Goal: Task Accomplishment & Management: Manage account settings

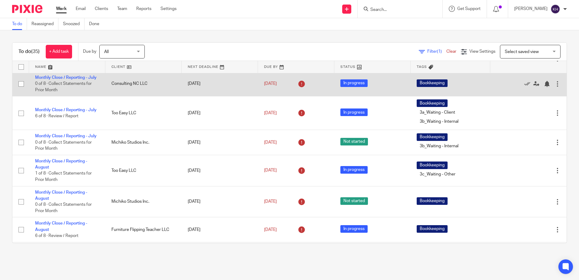
scroll to position [91, 0]
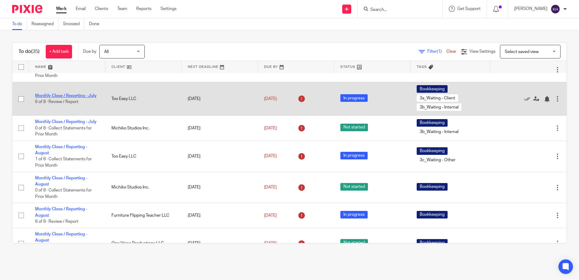
click at [81, 98] on link "Monthly Close / Reporting - July" at bounding box center [65, 96] width 61 height 4
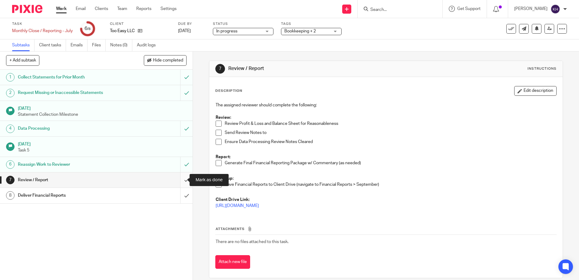
click at [181, 180] on input "submit" at bounding box center [96, 179] width 193 height 15
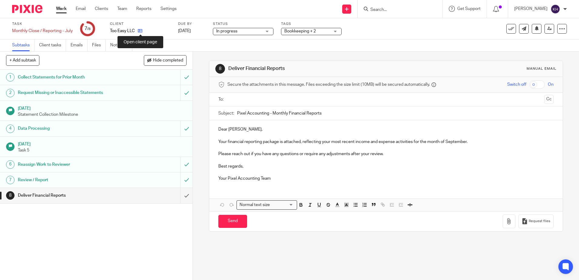
click at [142, 30] on icon at bounding box center [140, 30] width 5 height 5
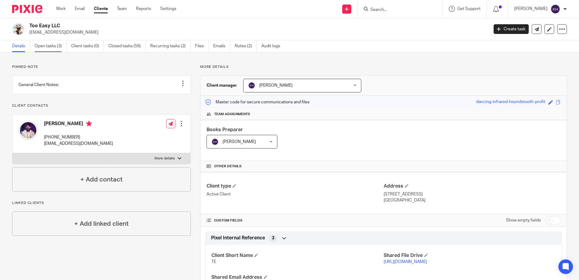
click at [48, 45] on link "Open tasks (3)" at bounding box center [51, 46] width 32 height 12
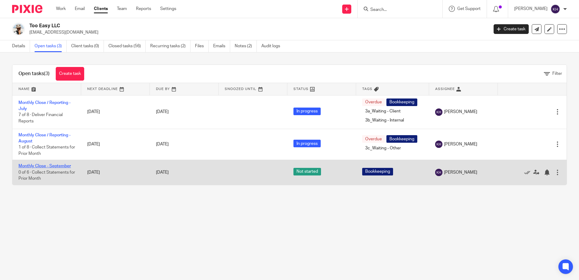
click at [35, 165] on link "Monthly Close - September" at bounding box center [44, 166] width 52 height 4
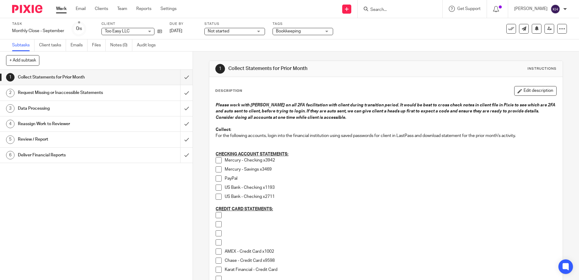
click at [218, 187] on span at bounding box center [219, 187] width 6 height 6
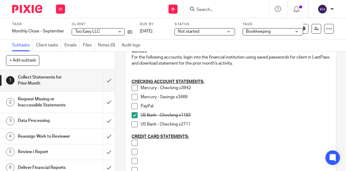
scroll to position [30, 0]
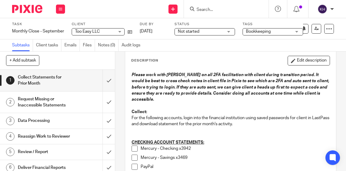
drag, startPoint x: 298, startPoint y: 58, endPoint x: 256, endPoint y: 98, distance: 57.2
click at [298, 58] on button "Edit description" at bounding box center [309, 61] width 42 height 10
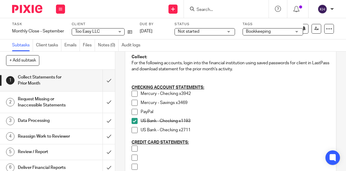
scroll to position [91, 0]
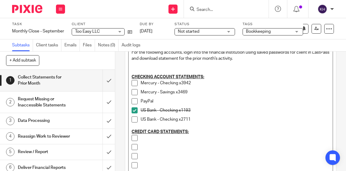
click at [206, 120] on p "US Bank - Checking x2711" at bounding box center [235, 119] width 189 height 6
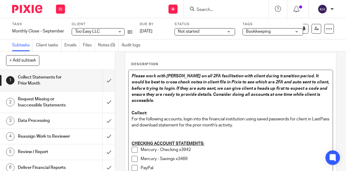
scroll to position [0, 0]
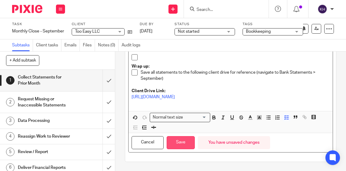
click at [178, 143] on button "Save" at bounding box center [181, 142] width 28 height 13
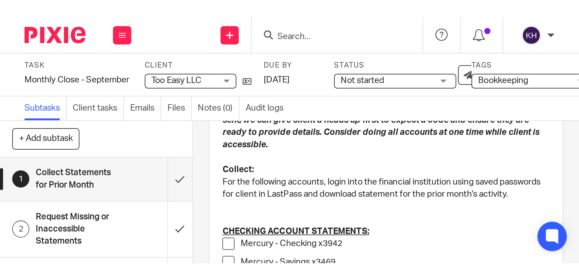
scroll to position [69, 0]
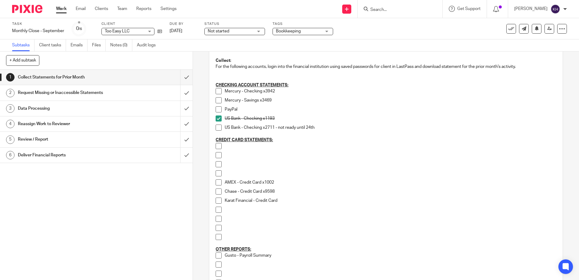
click at [64, 10] on link "Work" at bounding box center [61, 9] width 11 height 6
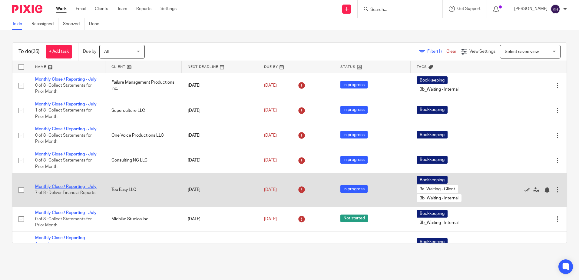
click at [77, 189] on link "Monthly Close / Reporting - July" at bounding box center [65, 186] width 61 height 4
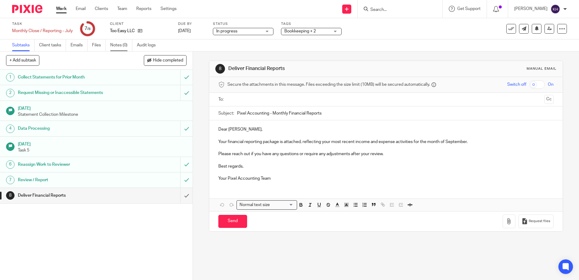
click at [123, 44] on link "Notes (0)" at bounding box center [121, 45] width 22 height 12
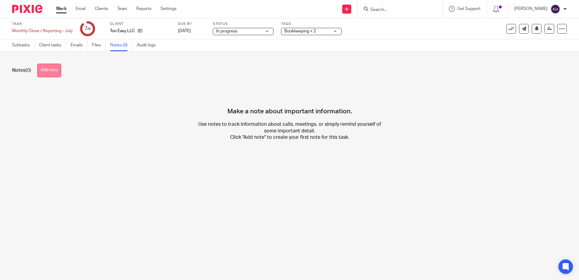
click at [55, 74] on button "Add note" at bounding box center [49, 71] width 24 height 14
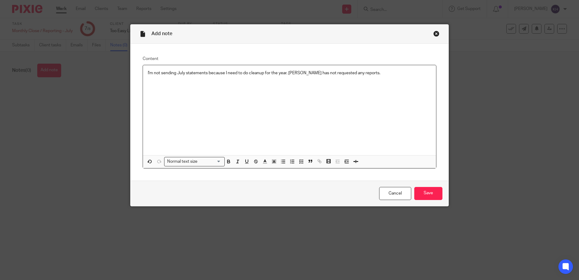
click at [226, 72] on p "I'm not sending July statements because I need to do cleanup for the year. Isai…" at bounding box center [289, 73] width 283 height 6
click at [428, 194] on input "Save" at bounding box center [428, 193] width 28 height 13
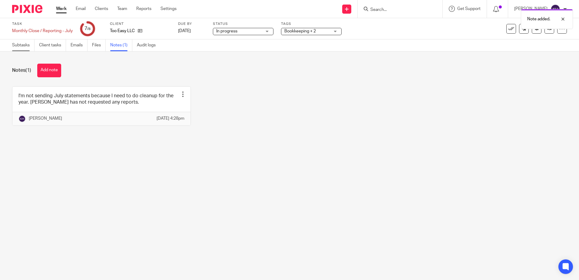
click at [22, 46] on link "Subtasks" at bounding box center [23, 45] width 22 height 12
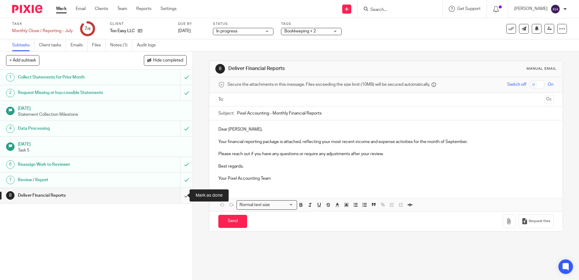
click at [180, 197] on input "submit" at bounding box center [96, 195] width 193 height 15
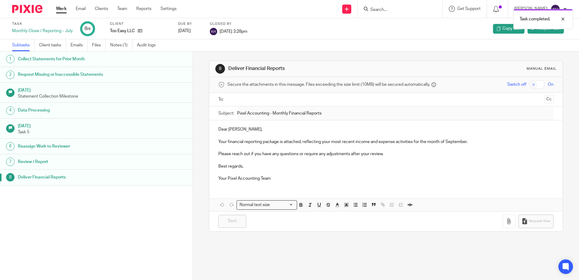
click at [60, 8] on link "Work" at bounding box center [61, 9] width 11 height 6
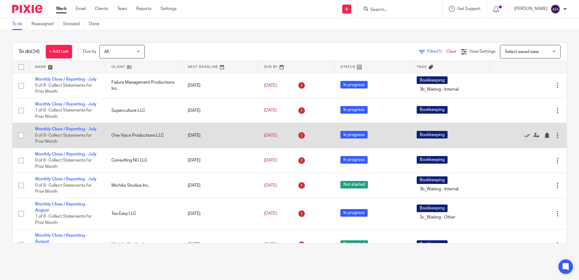
scroll to position [30, 0]
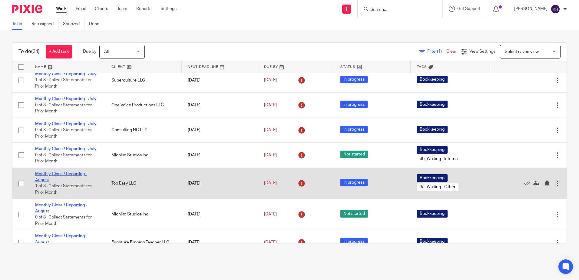
click at [79, 182] on link "Monthly Close / Reporting - August" at bounding box center [61, 177] width 52 height 10
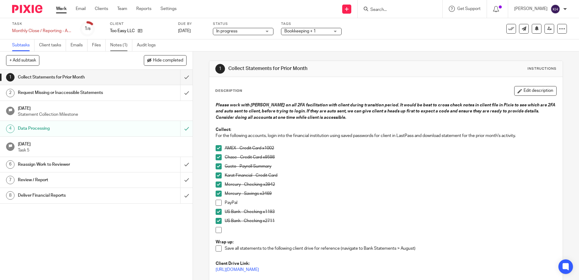
click at [121, 47] on link "Notes (1)" at bounding box center [121, 45] width 22 height 12
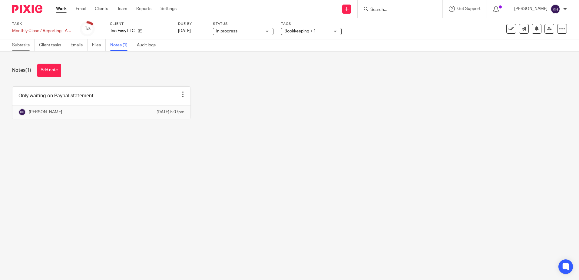
click at [24, 45] on link "Subtasks" at bounding box center [23, 45] width 22 height 12
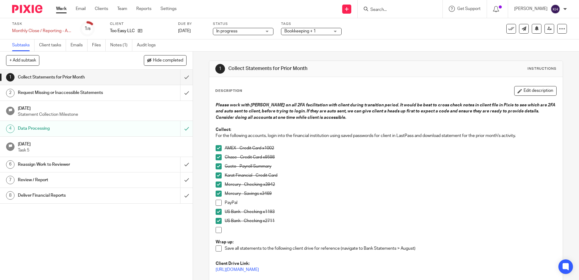
click at [62, 9] on link "Work" at bounding box center [61, 9] width 11 height 6
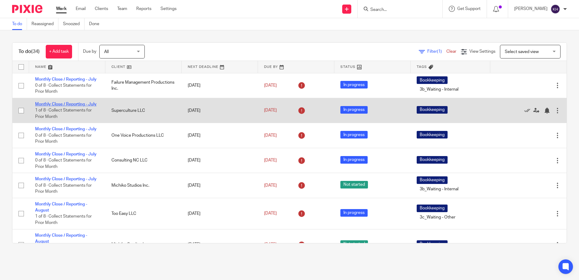
click at [74, 106] on link "Monthly Close / Reporting - July" at bounding box center [65, 104] width 61 height 4
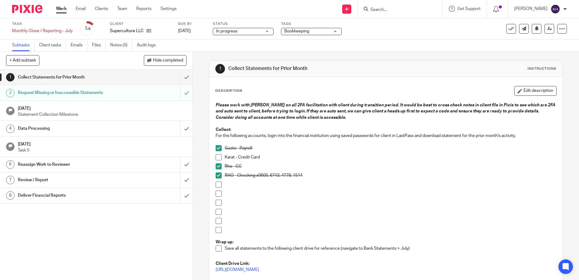
click at [144, 84] on link "1 Collect Statements for Prior Month" at bounding box center [90, 77] width 180 height 15
click at [321, 33] on span "Bookkeeping" at bounding box center [306, 31] width 45 height 6
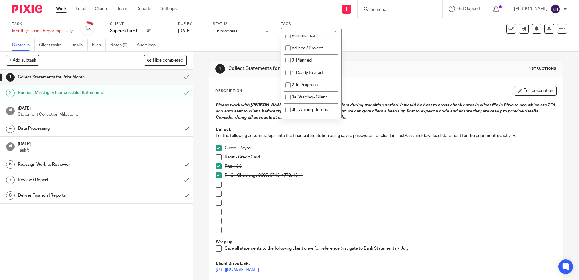
scroll to position [151, 0]
click at [290, 91] on input "checkbox" at bounding box center [288, 87] width 12 height 12
checkbox input "true"
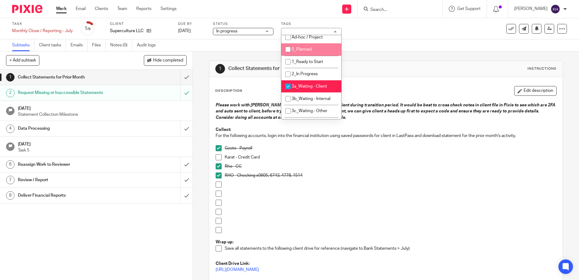
click at [200, 63] on div "1 Collect Statements for Prior Month Instructions Description Edit description …" at bounding box center [386, 165] width 386 height 228
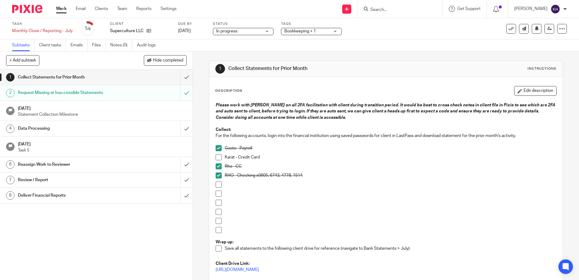
click at [57, 8] on link "Work" at bounding box center [61, 9] width 11 height 6
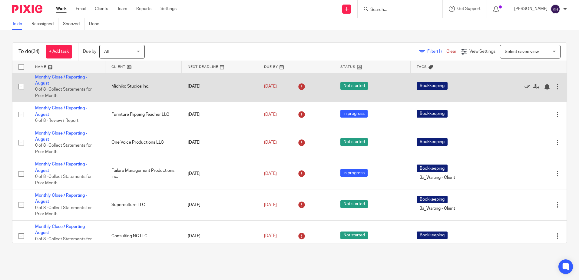
scroll to position [182, 0]
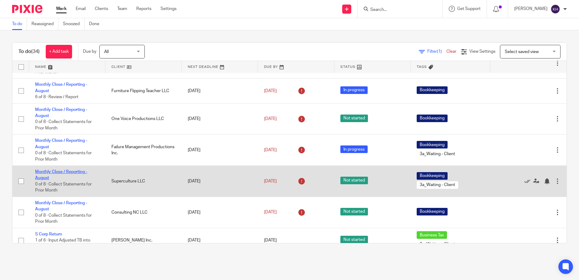
click at [78, 180] on link "Monthly Close / Reporting - August" at bounding box center [61, 175] width 52 height 10
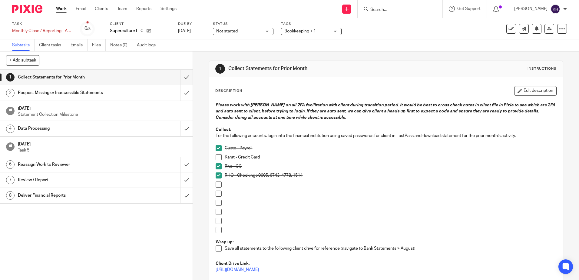
click at [336, 32] on div "Bookkeeping + 1" at bounding box center [311, 31] width 61 height 7
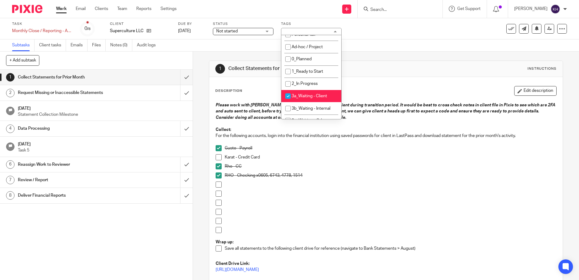
scroll to position [151, 0]
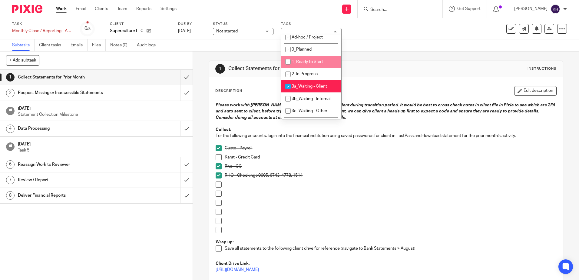
click at [262, 35] on div "Not started Not started" at bounding box center [243, 31] width 61 height 7
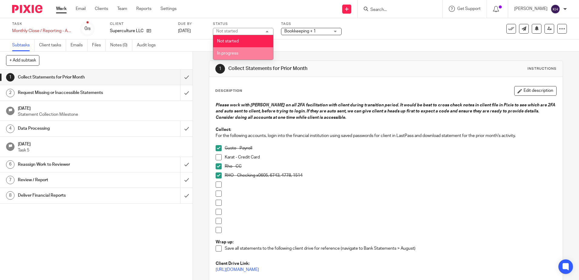
click at [245, 50] on li "In progress" at bounding box center [243, 53] width 60 height 12
click at [161, 125] on div "Data Processing" at bounding box center [96, 128] width 157 height 9
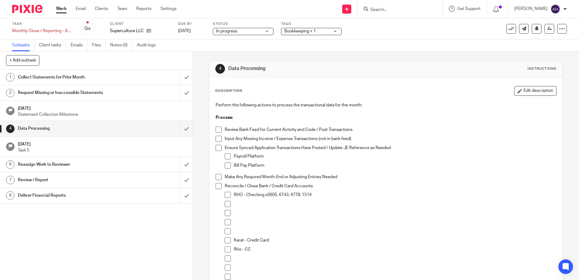
click at [159, 92] on div "Request Missing or Inaccessible Statements" at bounding box center [96, 92] width 157 height 9
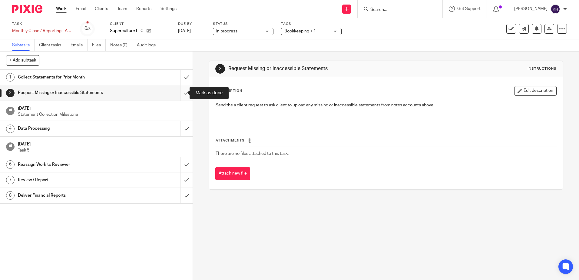
click at [181, 92] on input "submit" at bounding box center [96, 92] width 193 height 15
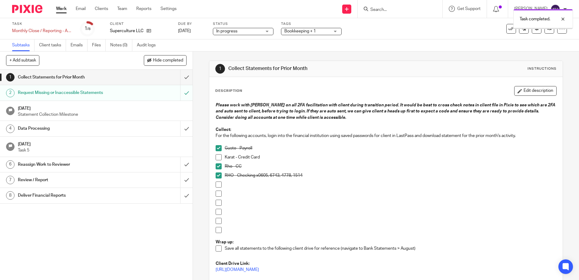
click at [144, 133] on div "Data Processing" at bounding box center [96, 128] width 157 height 9
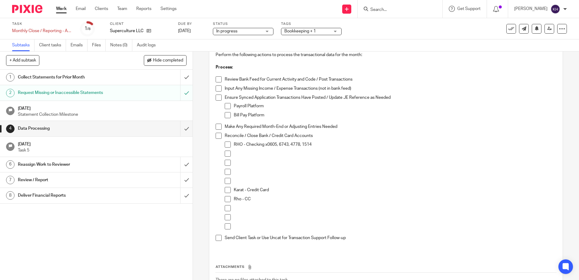
scroll to position [61, 0]
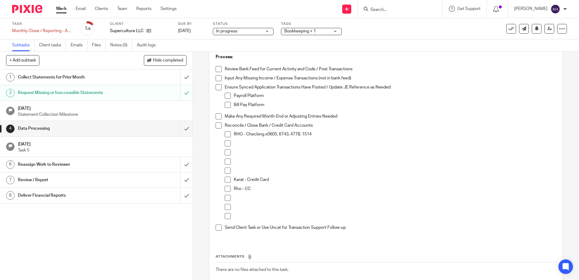
click at [152, 80] on div "Collect Statements for Prior Month" at bounding box center [96, 77] width 157 height 9
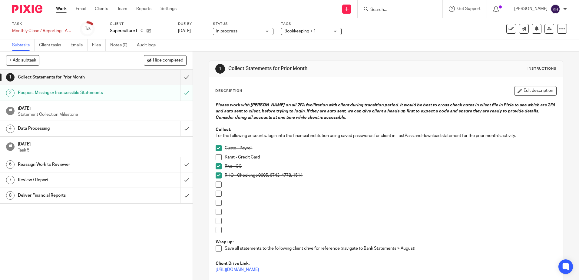
click at [131, 131] on div "Data Processing" at bounding box center [96, 128] width 157 height 9
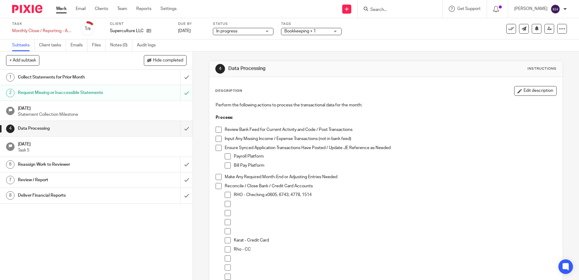
click at [60, 8] on link "Work" at bounding box center [61, 9] width 11 height 6
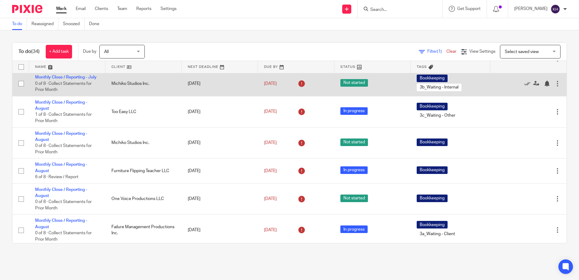
scroll to position [121, 0]
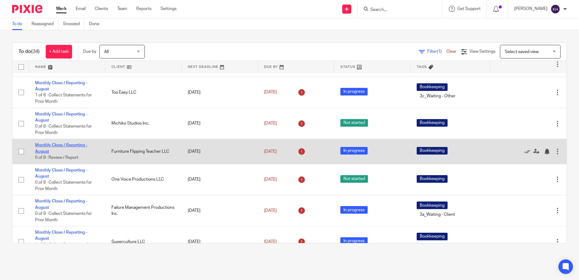
click at [78, 153] on link "Monthly Close / Reporting - August" at bounding box center [61, 148] width 52 height 10
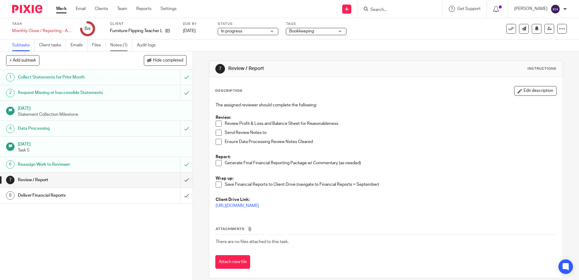
click at [123, 47] on link "Notes (1)" at bounding box center [121, 45] width 22 height 12
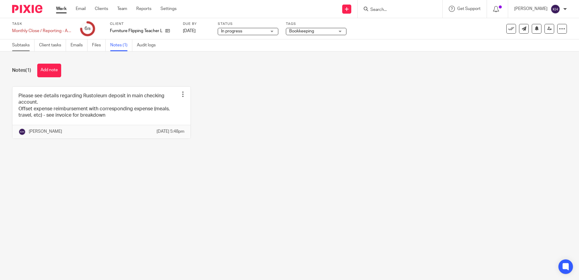
click at [22, 45] on link "Subtasks" at bounding box center [23, 45] width 22 height 12
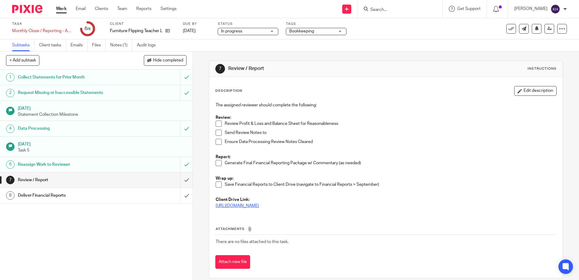
click at [259, 207] on link "https://drive.google.com/drive/folders/15554WOxeLKkZuUGT1B0Jp_eSpUJZKrns" at bounding box center [237, 205] width 43 height 4
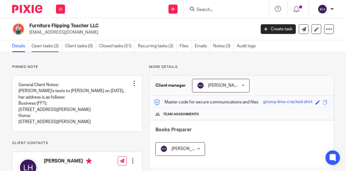
click at [46, 48] on link "Open tasks (2)" at bounding box center [46, 46] width 31 height 12
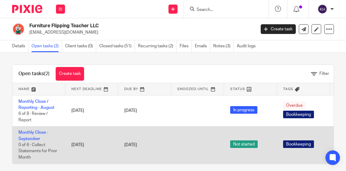
click at [36, 136] on td "Monthly Close - September 0 of 6 · Collect Statements for Prior Month" at bounding box center [38, 144] width 53 height 37
click at [33, 133] on link "Monthly Close - September" at bounding box center [33, 135] width 30 height 10
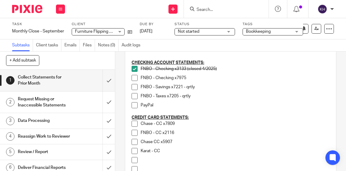
scroll to position [121, 0]
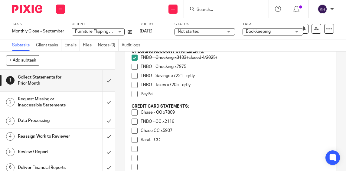
click at [133, 68] on span at bounding box center [135, 67] width 6 height 6
click at [133, 86] on span at bounding box center [135, 85] width 6 height 6
drag, startPoint x: 131, startPoint y: 78, endPoint x: 136, endPoint y: 78, distance: 5.2
click at [132, 78] on span at bounding box center [135, 76] width 6 height 6
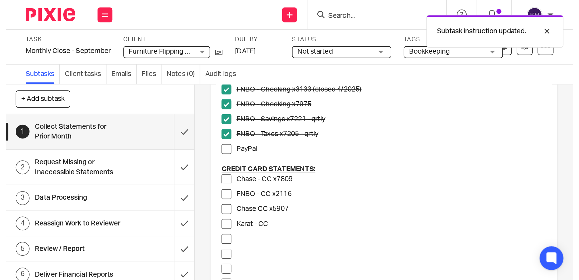
scroll to position [151, 0]
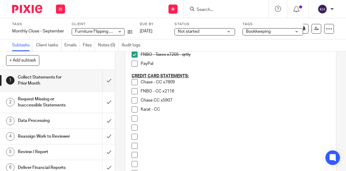
drag, startPoint x: 131, startPoint y: 89, endPoint x: 140, endPoint y: 94, distance: 10.6
click at [132, 89] on span at bounding box center [135, 91] width 6 height 6
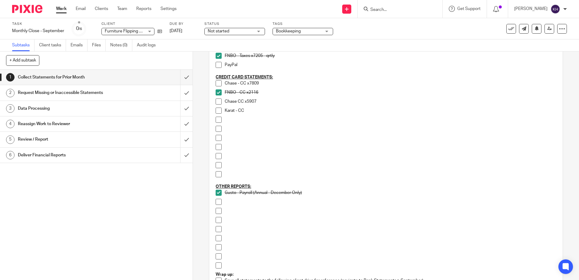
scroll to position [91, 0]
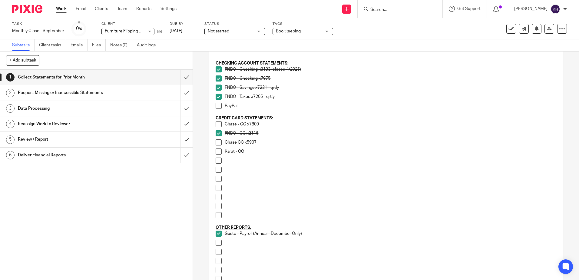
click at [221, 106] on li "PayPal" at bounding box center [386, 109] width 340 height 12
click at [218, 107] on span at bounding box center [219, 106] width 6 height 6
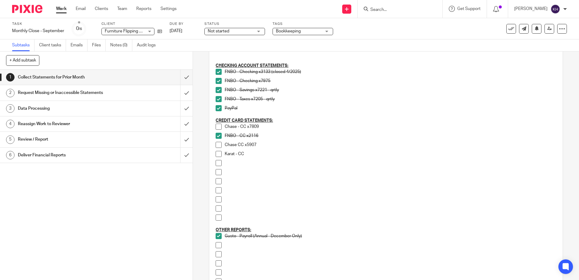
scroll to position [0, 0]
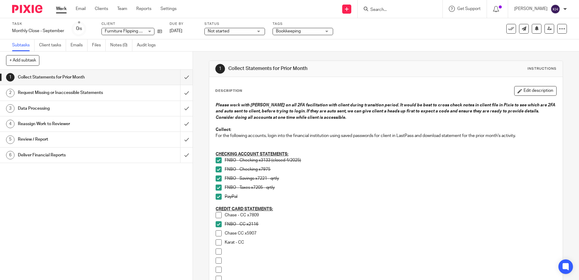
click at [346, 89] on button "Edit description" at bounding box center [535, 91] width 42 height 10
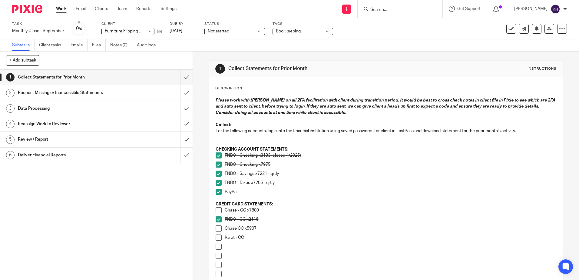
scroll to position [121, 0]
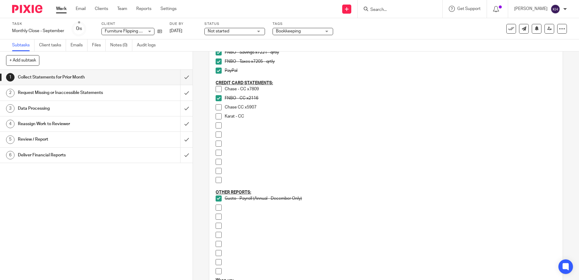
click at [283, 88] on p "Chase - CC x7809" at bounding box center [390, 89] width 331 height 6
drag, startPoint x: 297, startPoint y: 91, endPoint x: 262, endPoint y: 89, distance: 34.9
click at [262, 89] on p "Chase - CC x7809 - no stmt since July" at bounding box center [390, 89] width 331 height 6
copy p "no stmt since July"
click at [306, 143] on p at bounding box center [390, 144] width 331 height 6
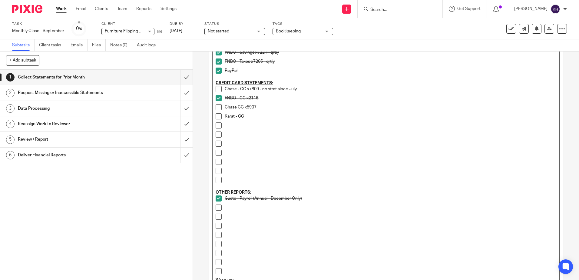
click at [218, 90] on span at bounding box center [219, 89] width 6 height 6
click at [145, 107] on div "Data Processing" at bounding box center [96, 108] width 157 height 9
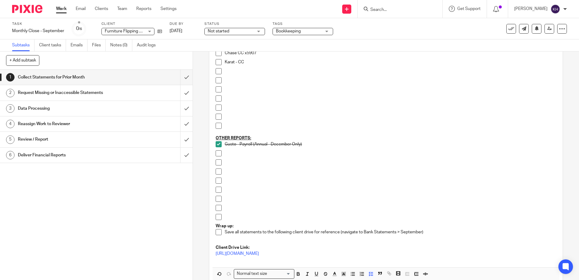
scroll to position [214, 0]
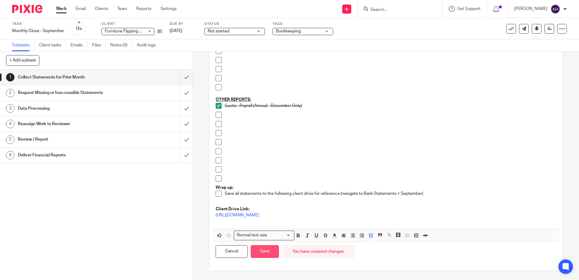
drag, startPoint x: 264, startPoint y: 251, endPoint x: 264, endPoint y: 256, distance: 4.5
click at [264, 170] on button "Save" at bounding box center [265, 251] width 28 height 13
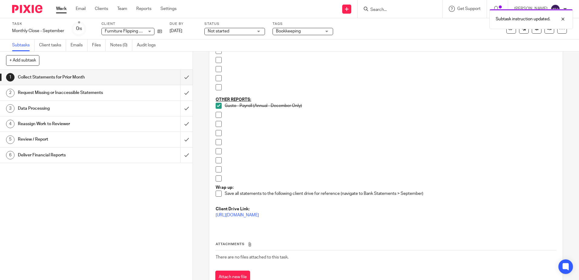
click at [83, 110] on h1 "Data Processing" at bounding box center [70, 108] width 104 height 9
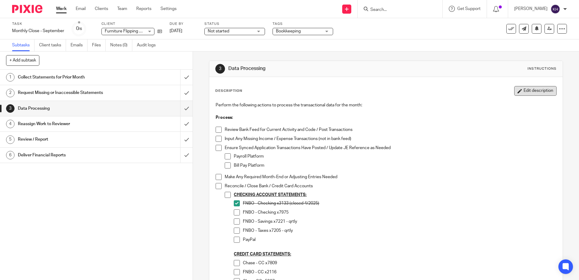
click at [525, 92] on button "Edit description" at bounding box center [535, 91] width 42 height 10
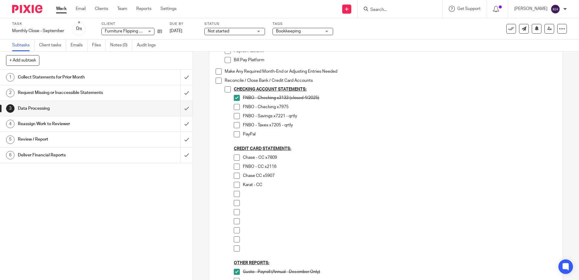
scroll to position [121, 0]
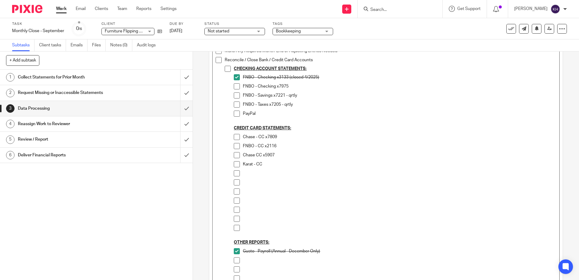
click at [312, 137] on p "Chase - CC x7809" at bounding box center [399, 137] width 313 height 6
click at [277, 136] on p "Chase - CC x7809 no stmt since July" at bounding box center [399, 137] width 313 height 6
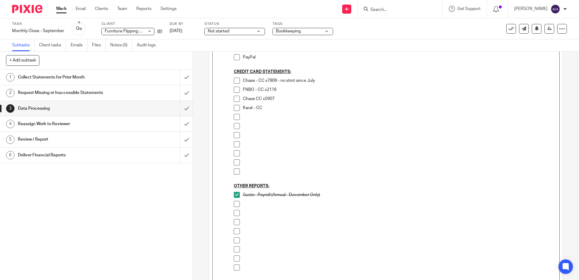
scroll to position [241, 0]
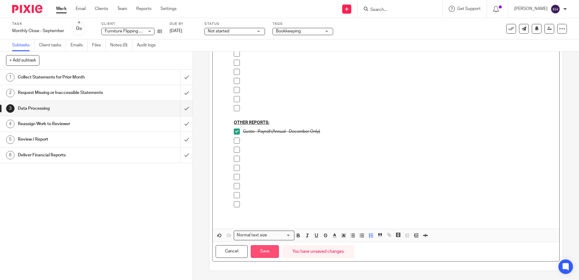
click at [270, 253] on button "Save" at bounding box center [265, 251] width 28 height 13
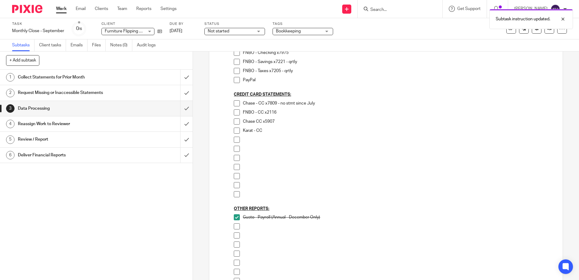
scroll to position [155, 0]
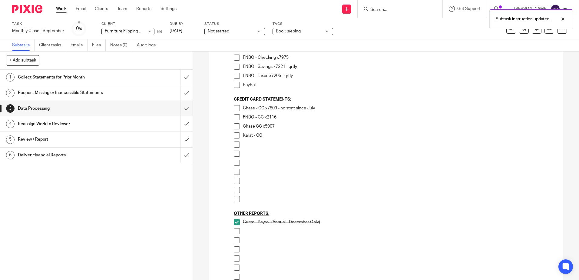
click at [234, 109] on span at bounding box center [237, 108] width 6 height 6
click at [160, 71] on link "1 Collect Statements for Prior Month" at bounding box center [90, 77] width 180 height 15
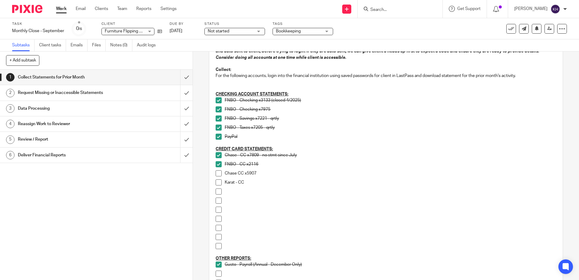
scroll to position [61, 0]
drag, startPoint x: 219, startPoint y: 172, endPoint x: 230, endPoint y: 202, distance: 32.3
click at [219, 172] on span at bounding box center [219, 173] width 6 height 6
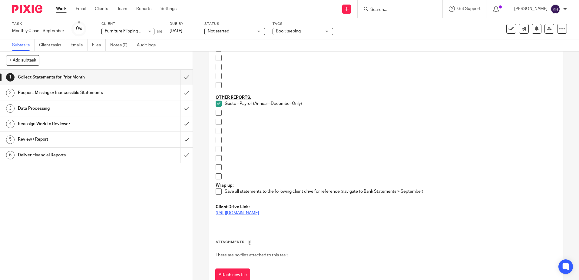
scroll to position [211, 0]
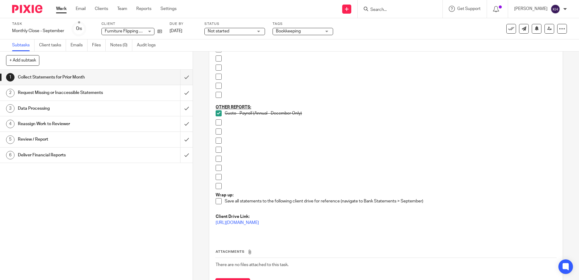
click at [257, 32] on div "Not started Not started" at bounding box center [234, 31] width 61 height 7
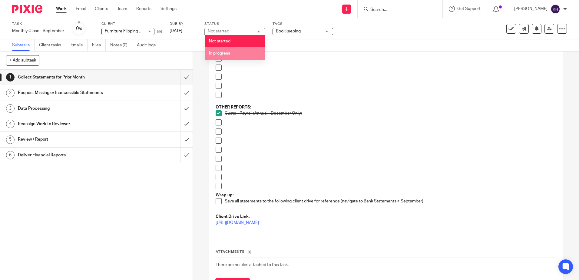
click at [237, 52] on li "In progress" at bounding box center [235, 53] width 60 height 12
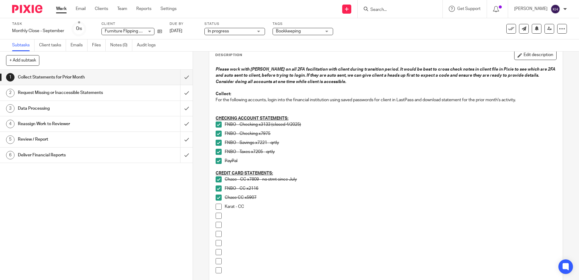
scroll to position [30, 0]
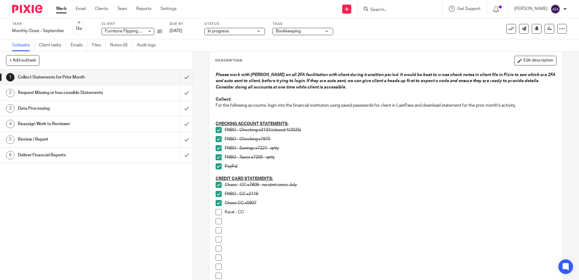
click at [522, 62] on button "Edit description" at bounding box center [535, 61] width 42 height 10
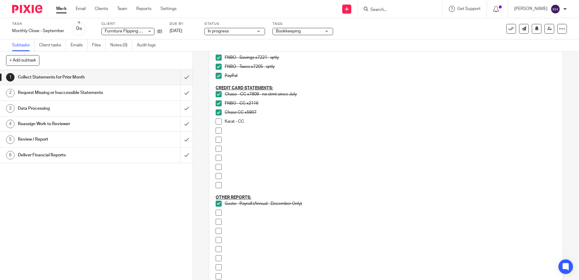
scroll to position [121, 0]
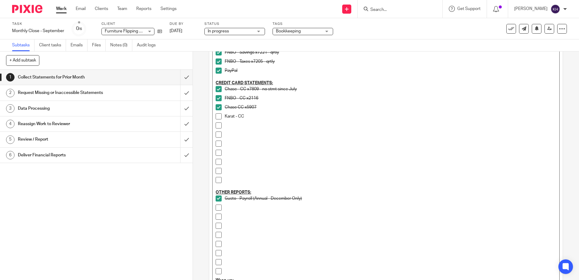
click at [319, 119] on p "Karat - CC" at bounding box center [390, 116] width 331 height 6
drag, startPoint x: 343, startPoint y: 117, endPoint x: 247, endPoint y: 117, distance: 95.7
click at [247, 117] on p "Karat - CC - assume no transactions unless you see a pmt to Karat" at bounding box center [390, 116] width 331 height 6
copy p "assume no transactions unless you see a pmt to Karat"
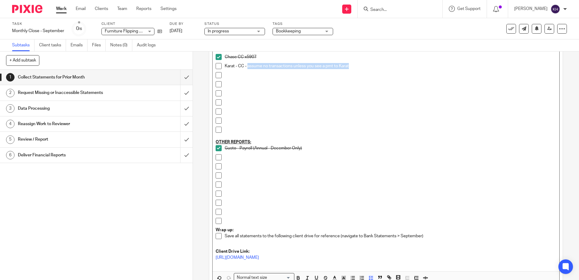
scroll to position [214, 0]
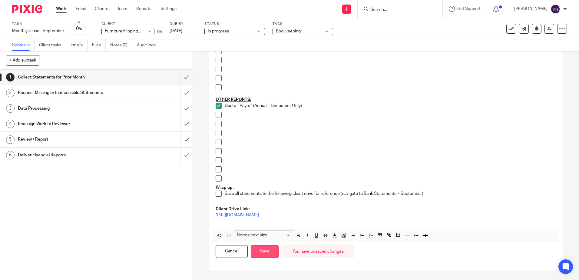
click at [265, 252] on button "Save" at bounding box center [265, 251] width 28 height 13
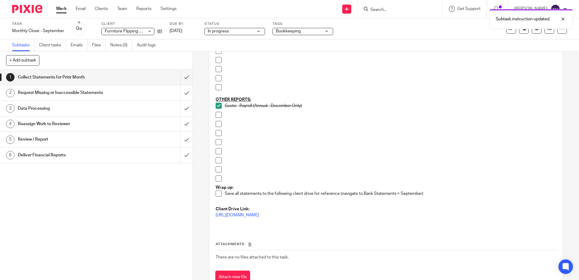
click at [120, 109] on div "Data Processing" at bounding box center [96, 108] width 157 height 9
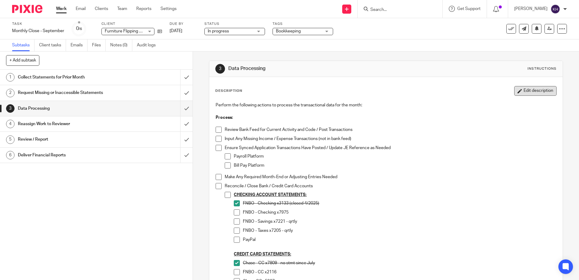
click at [536, 94] on button "Edit description" at bounding box center [535, 91] width 42 height 10
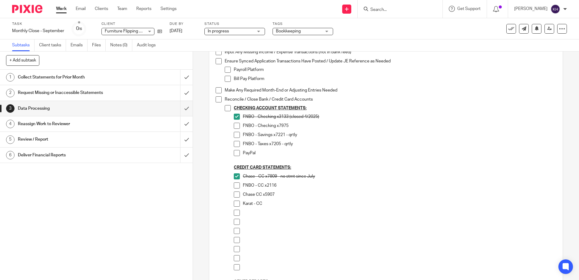
scroll to position [121, 0]
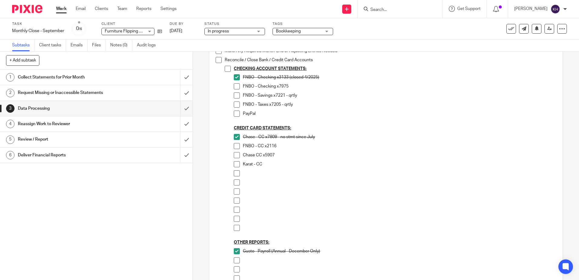
click at [297, 166] on p "Karat - CC" at bounding box center [399, 164] width 313 height 6
click at [262, 164] on p "Karat - CC assume no transactions unless you see a pmt to Karat" at bounding box center [399, 164] width 313 height 6
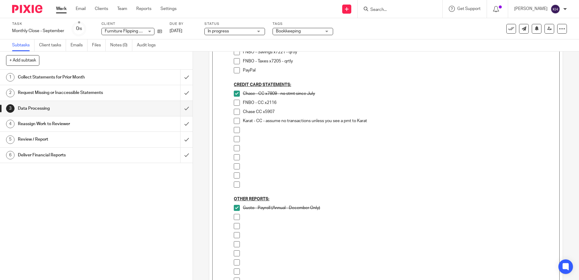
scroll to position [241, 0]
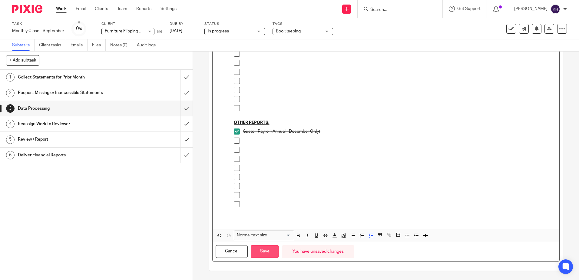
click at [261, 251] on button "Save" at bounding box center [265, 251] width 28 height 13
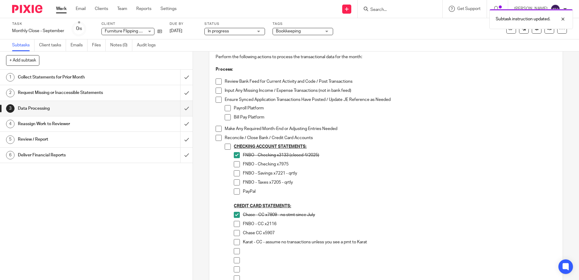
scroll to position [94, 0]
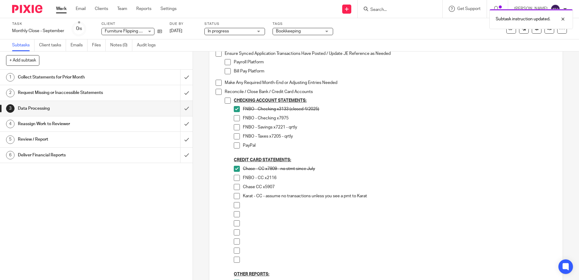
click at [119, 76] on div "Collect Statements for Prior Month" at bounding box center [96, 77] width 157 height 9
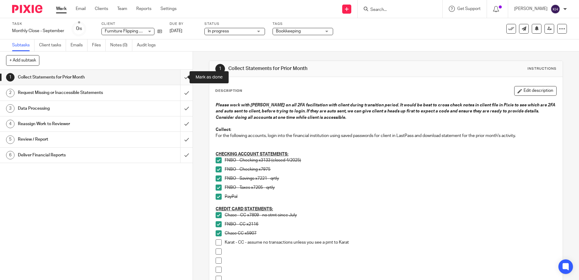
click at [180, 76] on input "submit" at bounding box center [96, 77] width 193 height 15
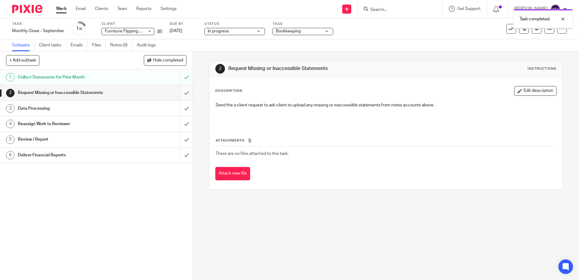
click at [180, 94] on input "submit" at bounding box center [96, 92] width 193 height 15
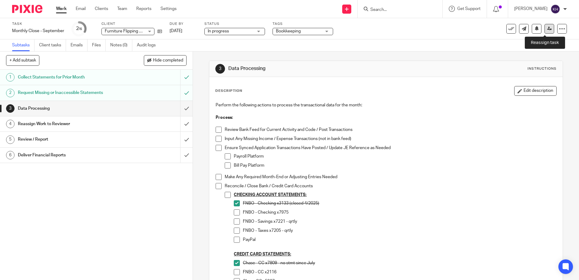
click at [547, 31] on icon at bounding box center [549, 28] width 5 height 5
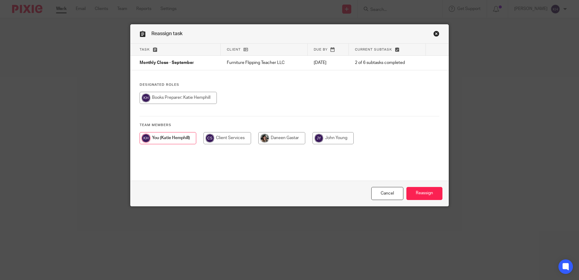
click at [284, 139] on input "radio" at bounding box center [281, 138] width 47 height 12
radio input "true"
drag, startPoint x: 414, startPoint y: 192, endPoint x: 414, endPoint y: 208, distance: 16.4
click at [415, 192] on input "Reassign" at bounding box center [424, 193] width 36 height 13
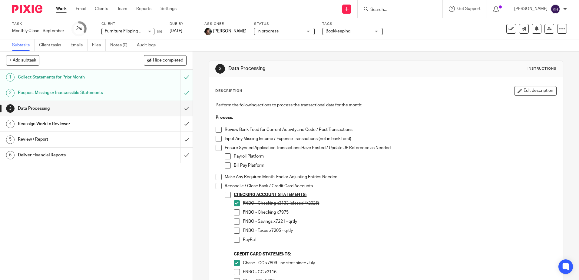
click at [59, 9] on link "Work" at bounding box center [61, 9] width 11 height 6
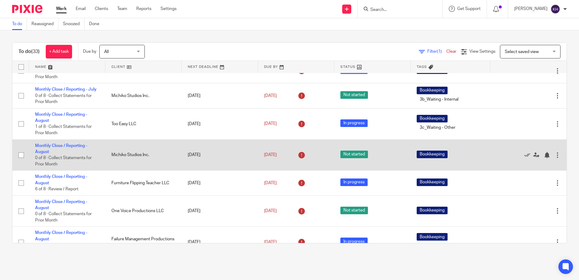
scroll to position [91, 0]
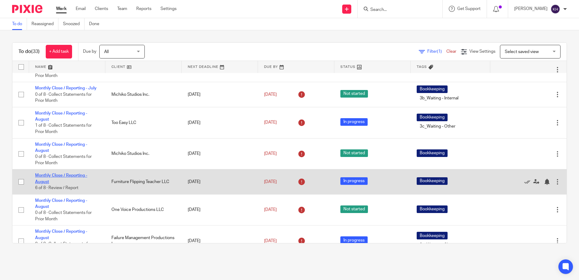
click at [59, 184] on link "Monthly Close / Reporting - August" at bounding box center [61, 178] width 52 height 10
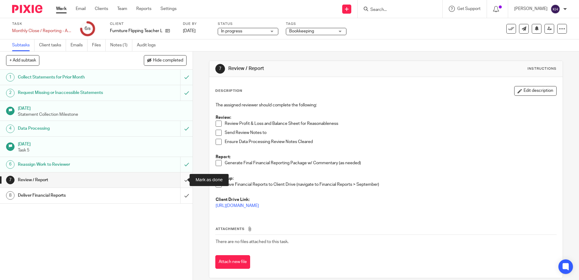
click at [183, 178] on input "submit" at bounding box center [96, 179] width 193 height 15
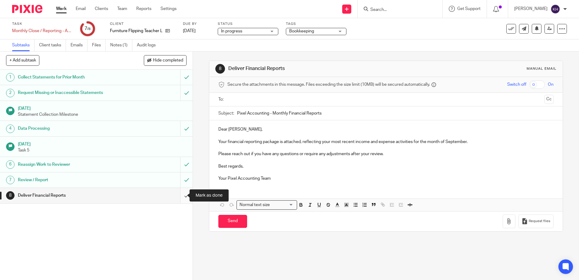
click at [180, 196] on input "submit" at bounding box center [96, 195] width 193 height 15
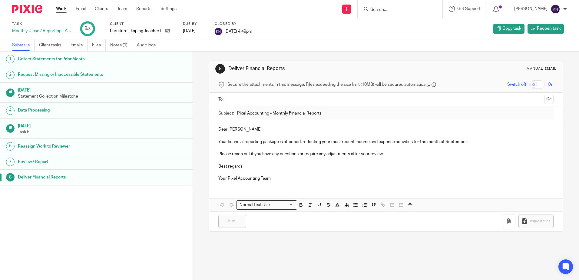
click at [61, 8] on link "Work" at bounding box center [61, 9] width 11 height 6
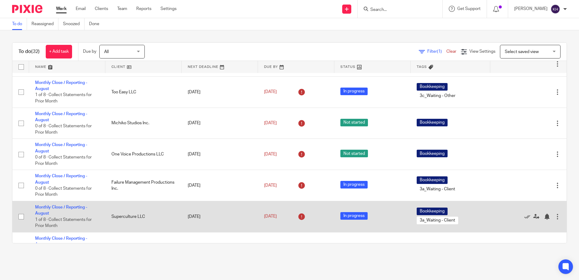
scroll to position [121, 0]
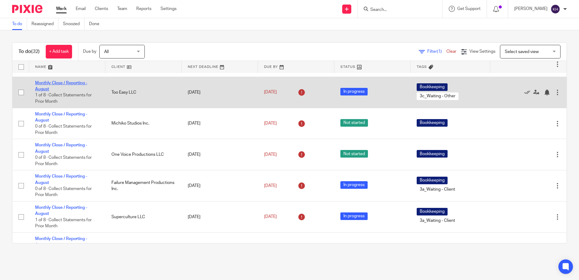
click at [76, 91] on link "Monthly Close / Reporting - August" at bounding box center [61, 86] width 52 height 10
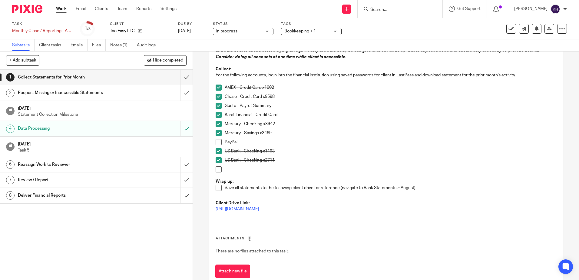
scroll to position [30, 0]
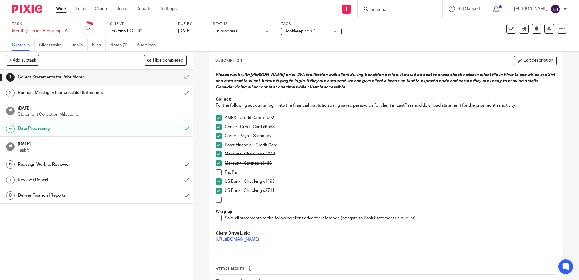
click at [61, 9] on link "Work" at bounding box center [61, 9] width 11 height 6
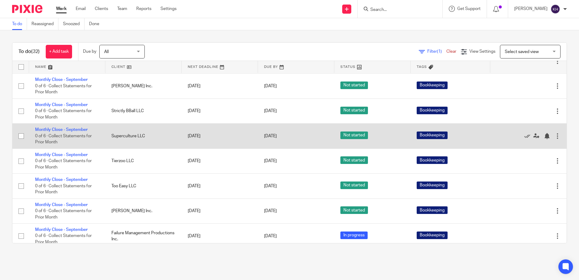
scroll to position [636, 0]
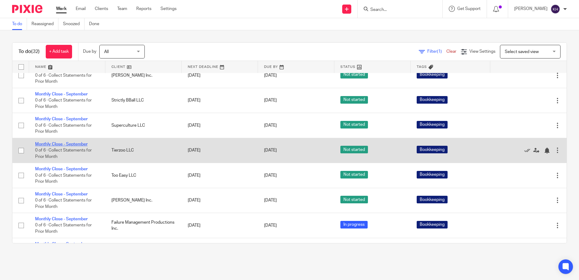
click at [86, 146] on link "Monthly Close - September" at bounding box center [61, 144] width 52 height 4
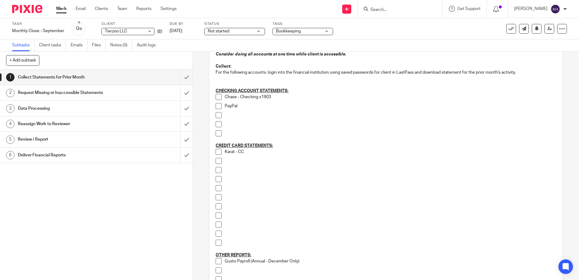
scroll to position [151, 0]
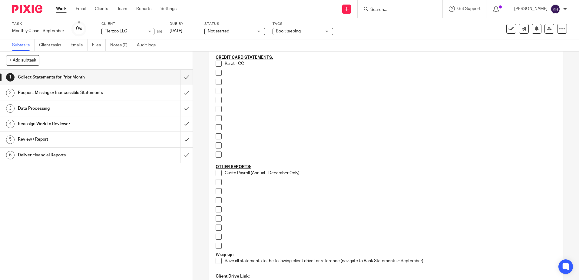
click at [217, 174] on span at bounding box center [219, 173] width 6 height 6
click at [126, 108] on div "Data Processing" at bounding box center [96, 108] width 157 height 9
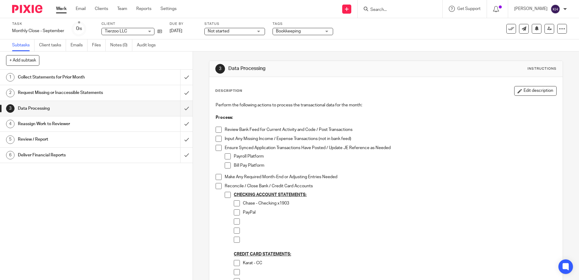
scroll to position [121, 0]
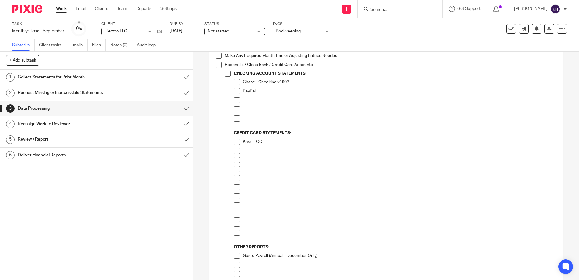
click at [234, 257] on span at bounding box center [237, 256] width 6 height 6
click at [64, 7] on link "Work" at bounding box center [61, 9] width 11 height 6
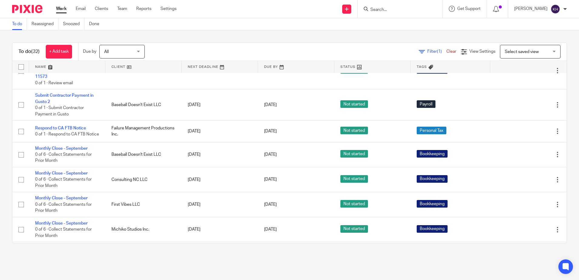
scroll to position [545, 0]
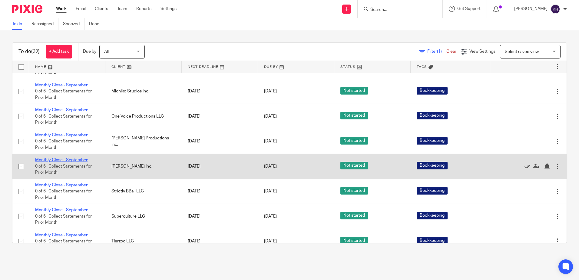
click at [81, 162] on link "Monthly Close - September" at bounding box center [61, 160] width 52 height 4
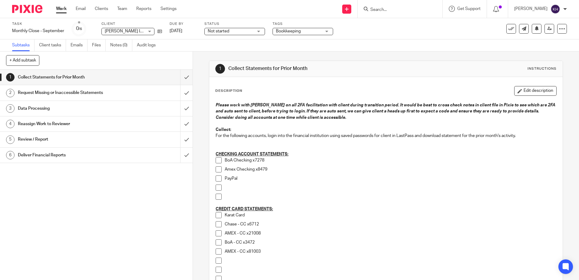
click at [64, 8] on link "Work" at bounding box center [61, 9] width 11 height 6
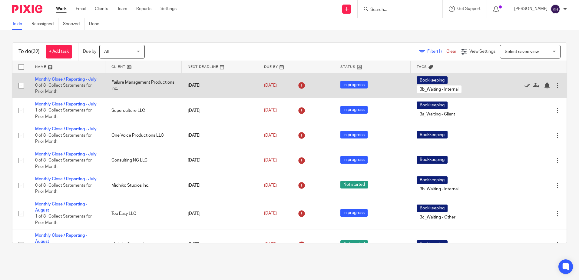
click at [47, 77] on link "Monthly Close / Reporting - July" at bounding box center [65, 79] width 61 height 4
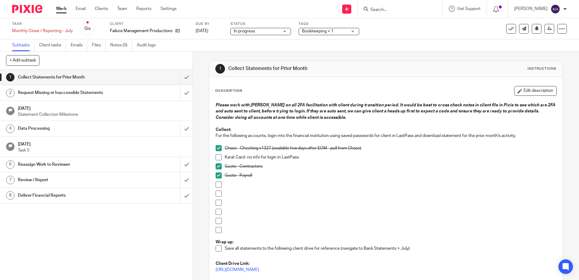
click at [59, 7] on link "Work" at bounding box center [61, 9] width 11 height 6
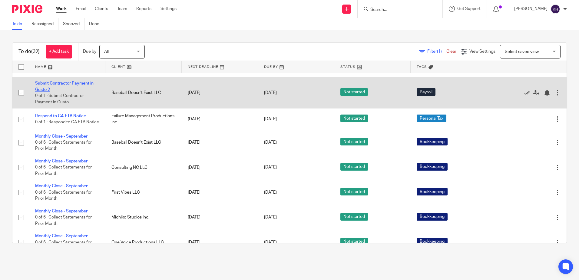
scroll to position [424, 0]
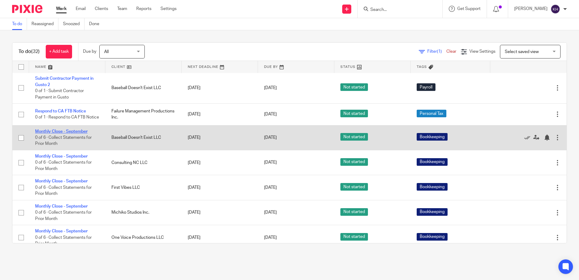
click at [65, 134] on link "Monthly Close - September" at bounding box center [61, 131] width 52 height 4
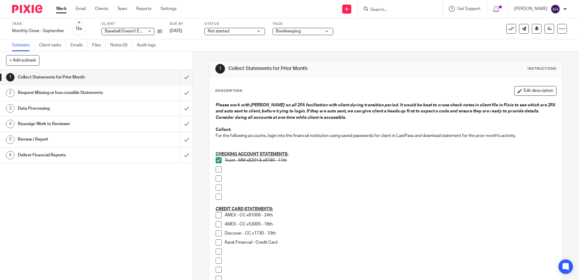
click at [63, 9] on link "Work" at bounding box center [61, 9] width 11 height 6
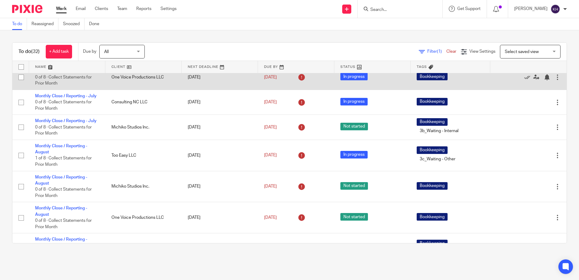
scroll to position [61, 0]
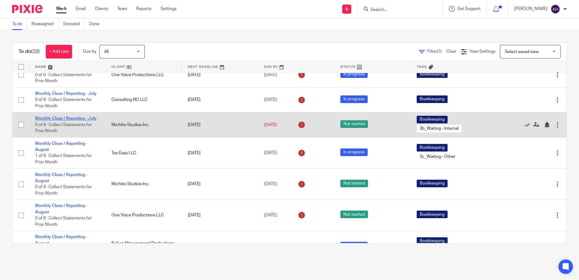
click at [76, 121] on link "Monthly Close / Reporting - July" at bounding box center [65, 118] width 61 height 4
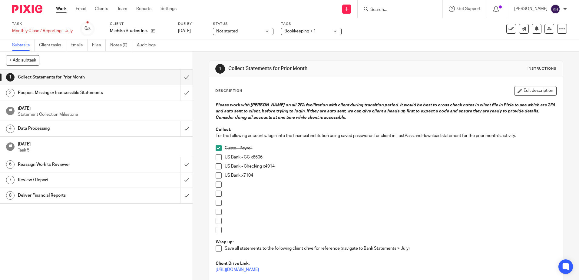
click at [66, 11] on link "Work" at bounding box center [61, 9] width 11 height 6
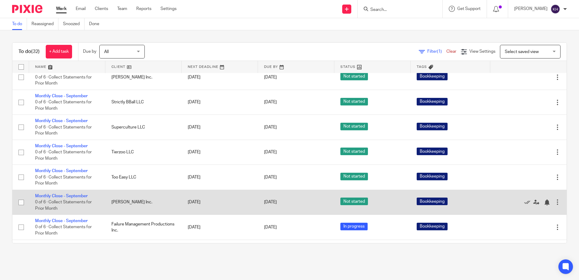
scroll to position [666, 0]
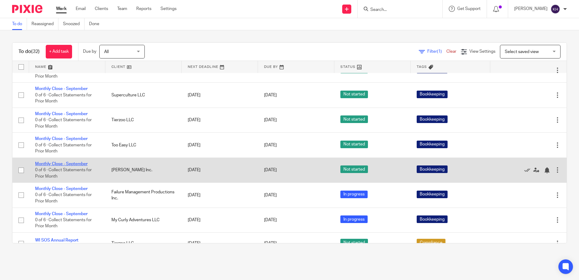
click at [81, 166] on link "Monthly Close - September" at bounding box center [61, 164] width 52 height 4
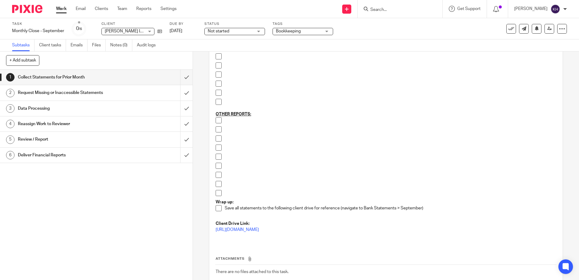
scroll to position [212, 0]
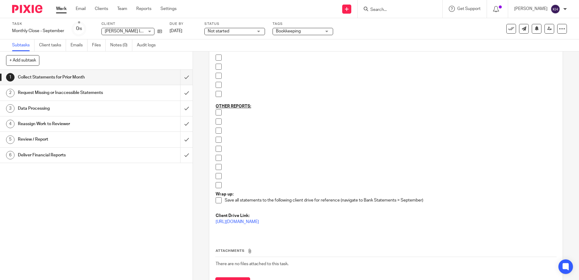
click at [60, 8] on link "Work" at bounding box center [61, 9] width 11 height 6
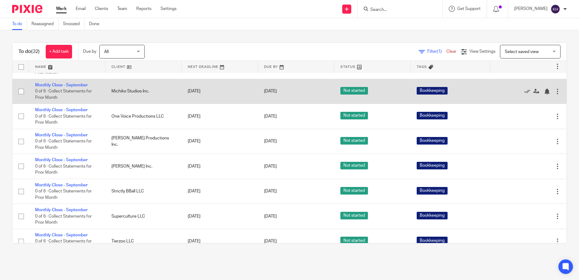
scroll to position [575, 0]
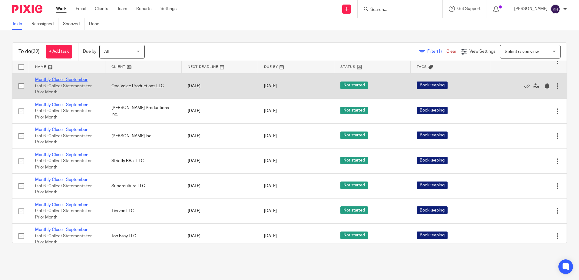
click at [51, 82] on link "Monthly Close - September" at bounding box center [61, 80] width 52 height 4
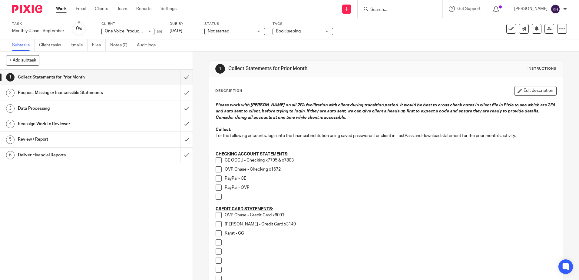
click at [219, 170] on span at bounding box center [219, 169] width 6 height 6
drag, startPoint x: 217, startPoint y: 216, endPoint x: 216, endPoint y: 220, distance: 4.0
click at [217, 216] on span at bounding box center [219, 215] width 6 height 6
click at [526, 92] on button "Edit description" at bounding box center [535, 91] width 42 height 10
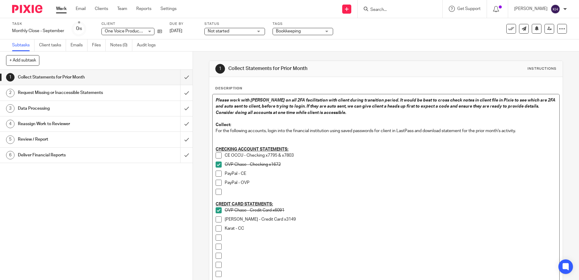
click at [303, 217] on p "LV Chase - Credit Card x3149" at bounding box center [390, 219] width 331 height 6
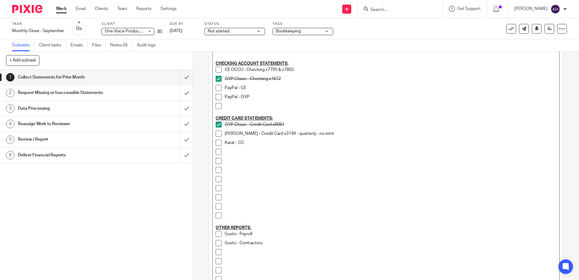
scroll to position [91, 0]
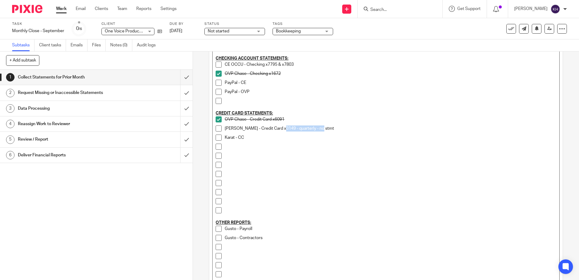
drag, startPoint x: 309, startPoint y: 129, endPoint x: 280, endPoint y: 127, distance: 28.9
click at [280, 127] on p "LV Chase - Credit Card x3149 - quarterly - no stmt" at bounding box center [390, 128] width 331 height 6
copy p "- quarterly - no stmt"
click at [354, 201] on p at bounding box center [390, 201] width 331 height 6
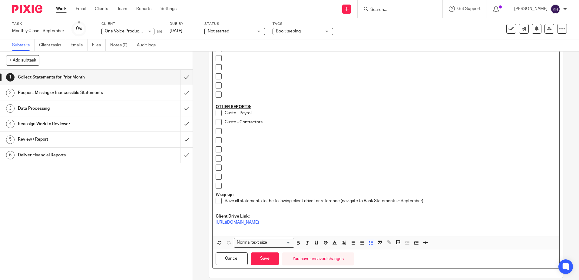
scroll to position [214, 0]
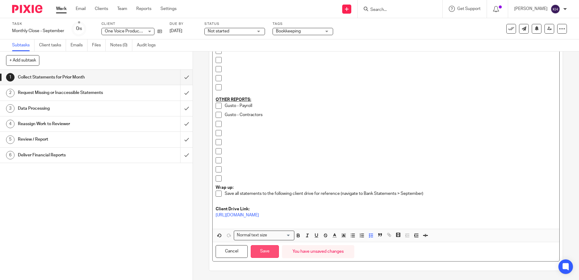
click at [269, 255] on button "Save" at bounding box center [265, 251] width 28 height 13
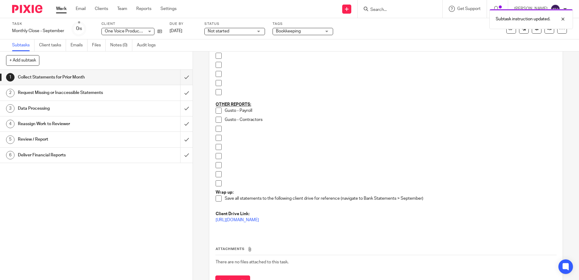
scroll to position [219, 0]
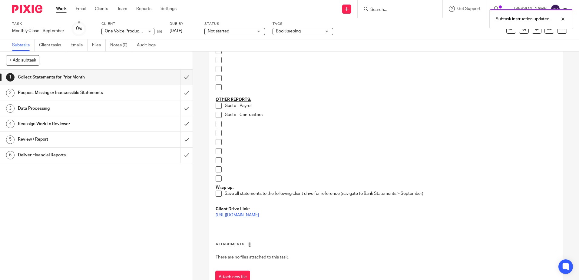
click at [108, 112] on h1 "Data Processing" at bounding box center [70, 108] width 104 height 9
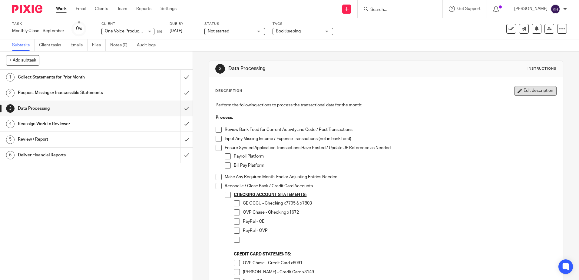
click at [535, 93] on button "Edit description" at bounding box center [535, 91] width 42 height 10
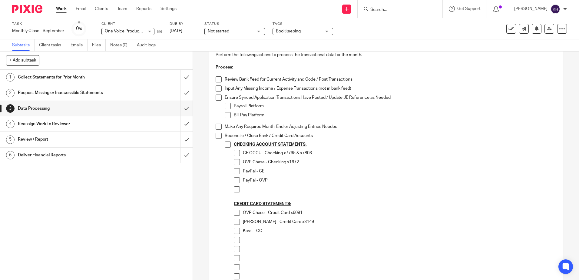
scroll to position [121, 0]
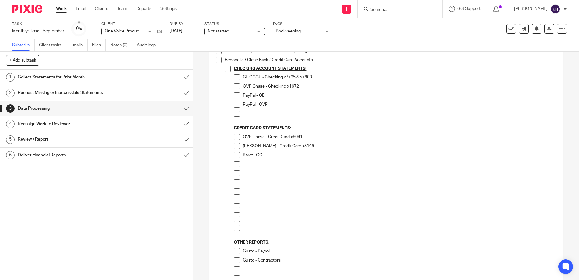
click at [319, 144] on p "LV Chase - Credit Card x3149" at bounding box center [399, 146] width 313 height 6
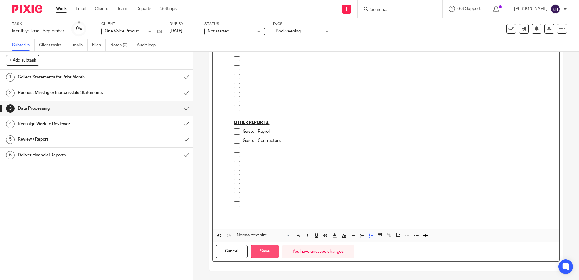
click at [270, 250] on button "Save" at bounding box center [265, 251] width 28 height 13
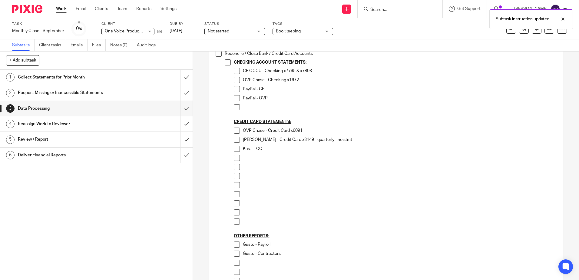
scroll to position [124, 0]
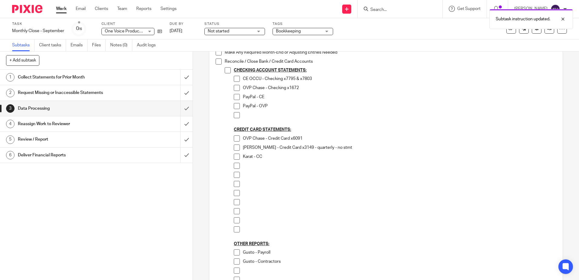
click at [234, 147] on span at bounding box center [237, 147] width 6 height 6
click at [96, 74] on h1 "Collect Statements for Prior Month" at bounding box center [70, 77] width 104 height 9
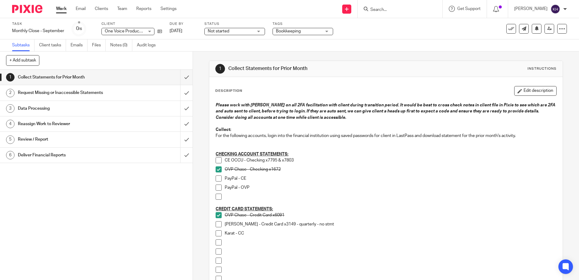
click at [218, 223] on span at bounding box center [219, 224] width 6 height 6
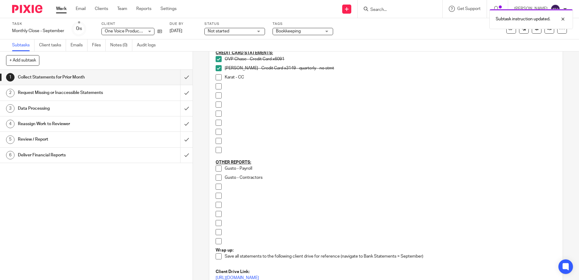
scroll to position [91, 0]
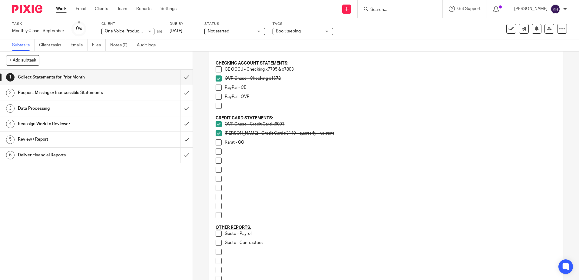
click at [216, 235] on span at bounding box center [219, 233] width 6 height 6
click at [217, 243] on span at bounding box center [219, 243] width 6 height 6
click at [61, 11] on link "Work" at bounding box center [61, 9] width 11 height 6
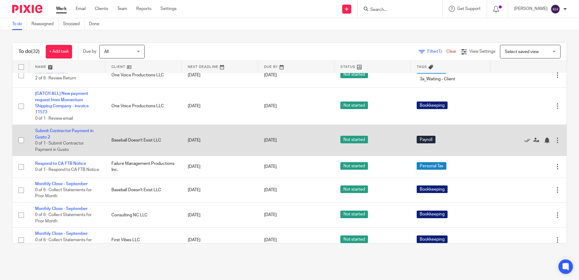
scroll to position [485, 0]
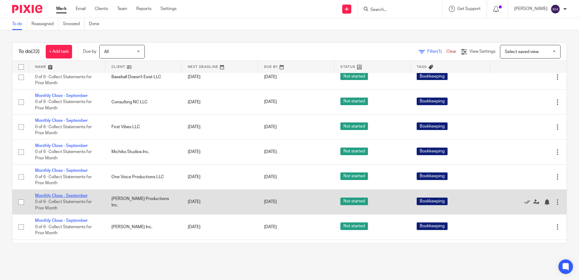
click at [67, 198] on link "Monthly Close - September" at bounding box center [61, 196] width 52 height 4
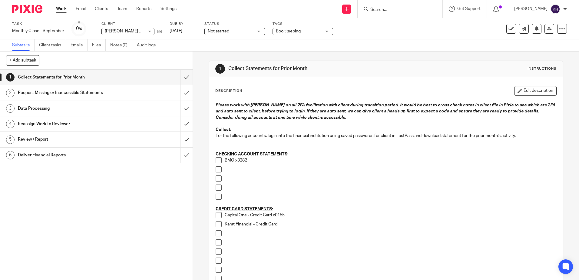
click at [219, 160] on span at bounding box center [219, 160] width 6 height 6
click at [217, 214] on span at bounding box center [219, 215] width 6 height 6
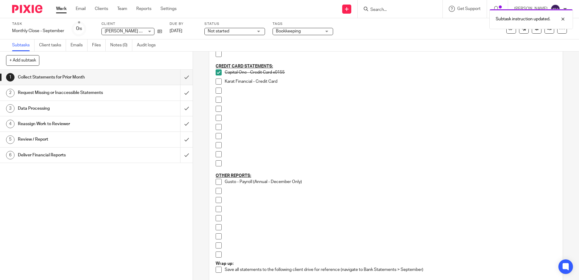
scroll to position [182, 0]
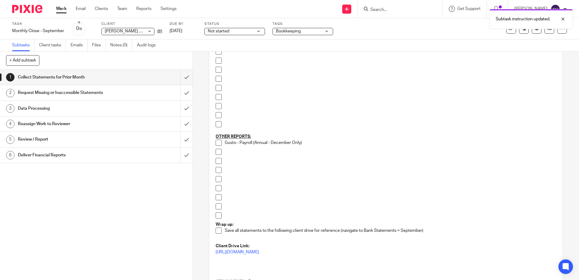
click at [219, 143] on span at bounding box center [219, 143] width 6 height 6
click at [138, 111] on div "Data Processing" at bounding box center [96, 108] width 157 height 9
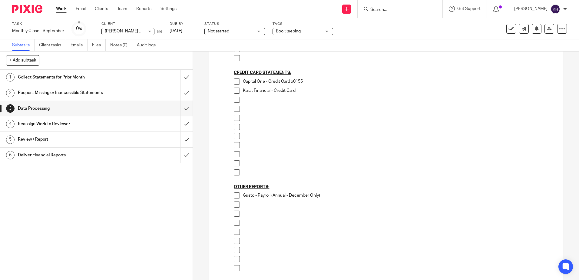
scroll to position [182, 0]
click at [235, 194] on span at bounding box center [237, 195] width 6 height 6
click at [109, 83] on link "1 Collect Statements for Prior Month" at bounding box center [90, 77] width 180 height 15
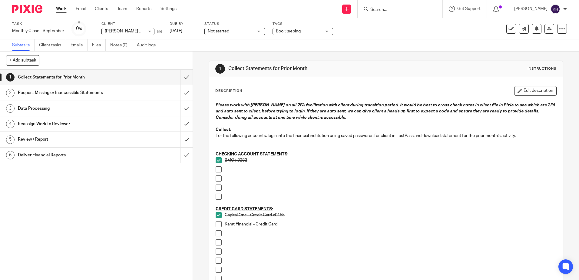
click at [61, 7] on link "Work" at bounding box center [61, 9] width 11 height 6
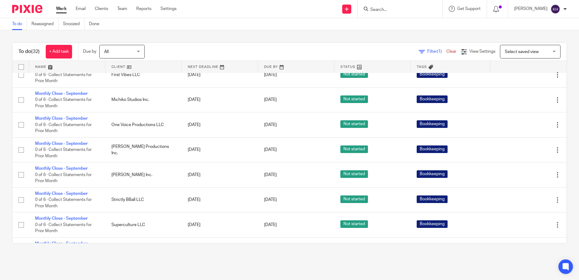
scroll to position [545, 0]
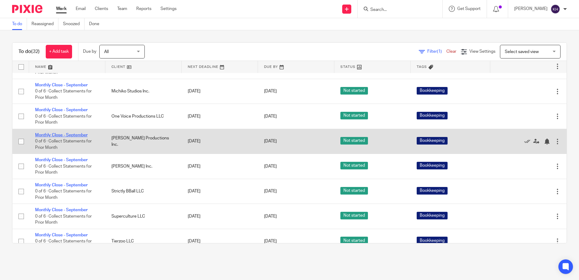
click at [79, 137] on link "Monthly Close - September" at bounding box center [61, 135] width 52 height 4
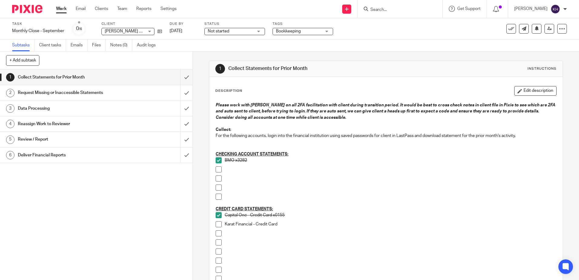
click at [243, 31] on span "Not started" at bounding box center [230, 31] width 45 height 6
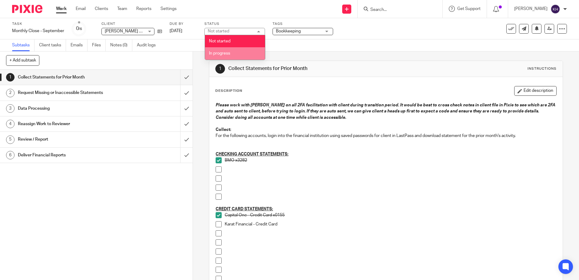
click at [230, 52] on li "In progress" at bounding box center [235, 53] width 60 height 12
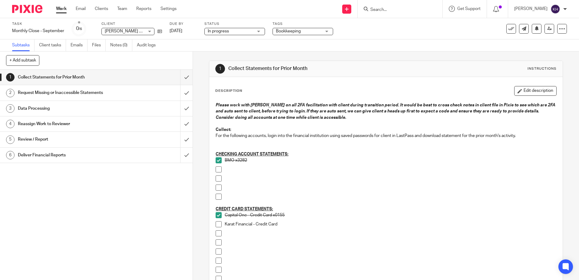
click at [65, 6] on link "Work" at bounding box center [61, 9] width 11 height 6
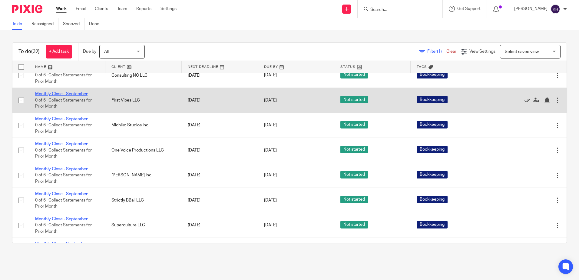
scroll to position [515, 0]
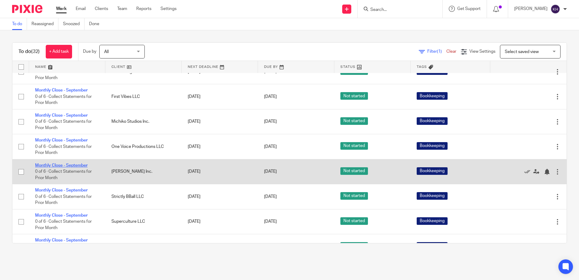
click at [69, 167] on link "Monthly Close - September" at bounding box center [61, 165] width 52 height 4
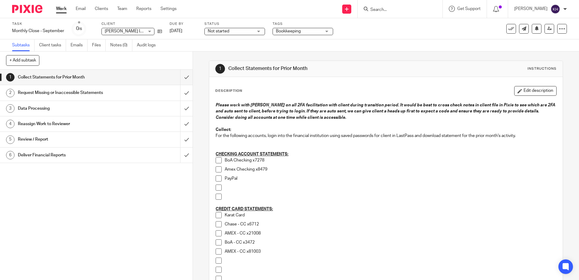
click at [64, 6] on link "Work" at bounding box center [61, 9] width 11 height 6
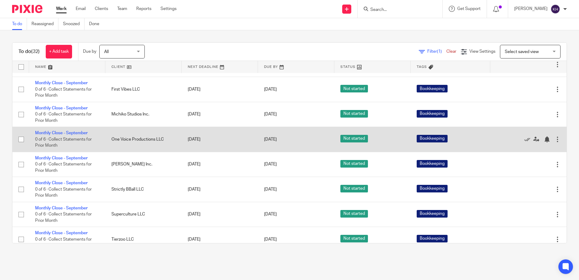
scroll to position [696, 0]
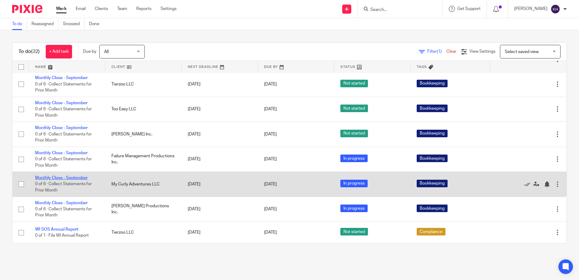
click at [65, 180] on link "Monthly Close - September" at bounding box center [61, 178] width 52 height 4
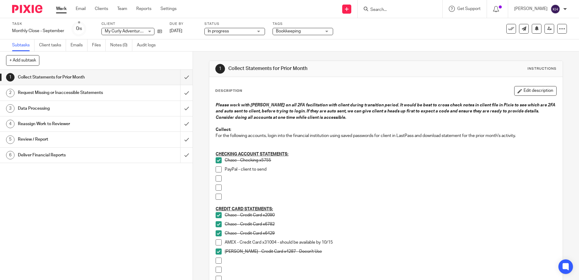
click at [381, 160] on p "Chase - Checking x5755" at bounding box center [390, 160] width 331 height 6
click at [61, 8] on link "Work" at bounding box center [61, 9] width 11 height 6
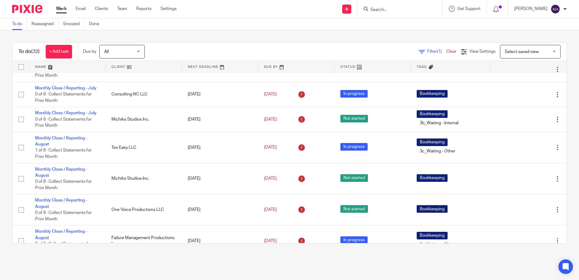
scroll to position [45, 0]
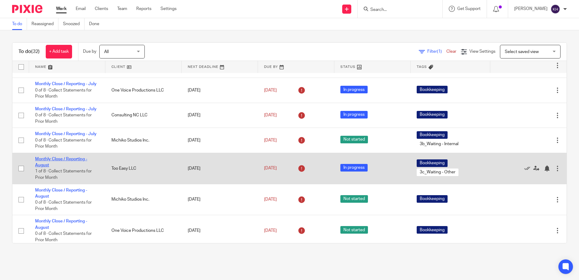
click at [80, 167] on link "Monthly Close / Reporting - August" at bounding box center [61, 162] width 52 height 10
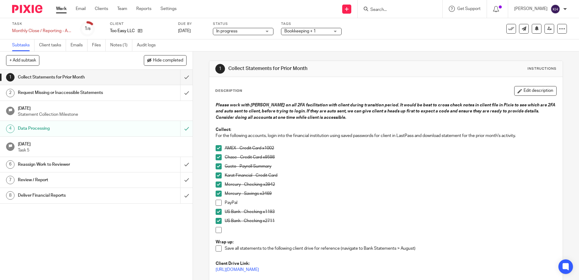
click at [62, 12] on link "Work" at bounding box center [61, 9] width 11 height 6
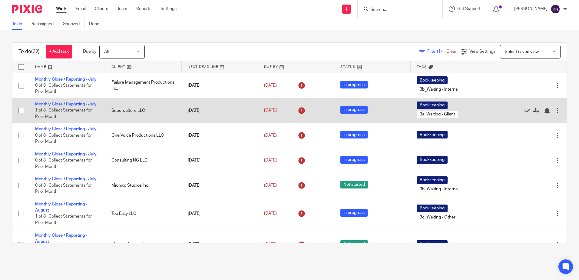
click at [71, 106] on link "Monthly Close / Reporting - July" at bounding box center [65, 104] width 61 height 4
